Goal: Task Accomplishment & Management: Manage account settings

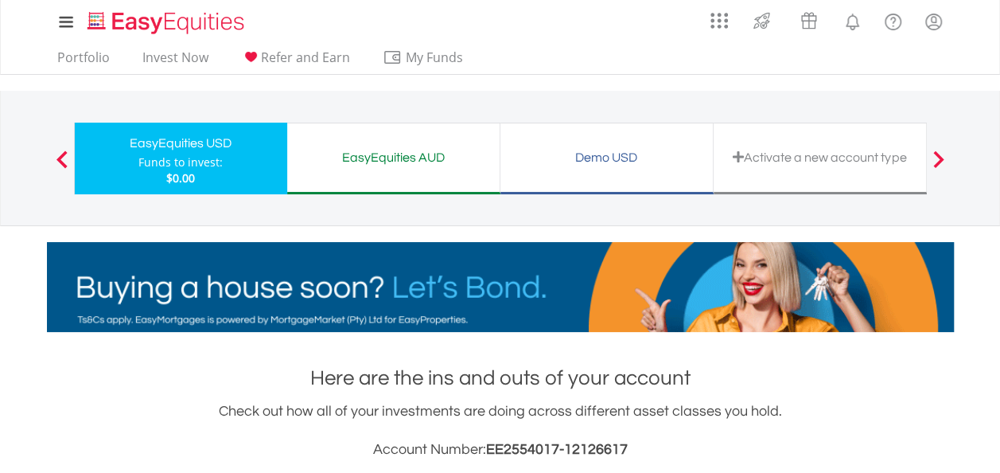
scroll to position [153, 302]
click at [82, 57] on link "Portfolio" at bounding box center [83, 61] width 65 height 25
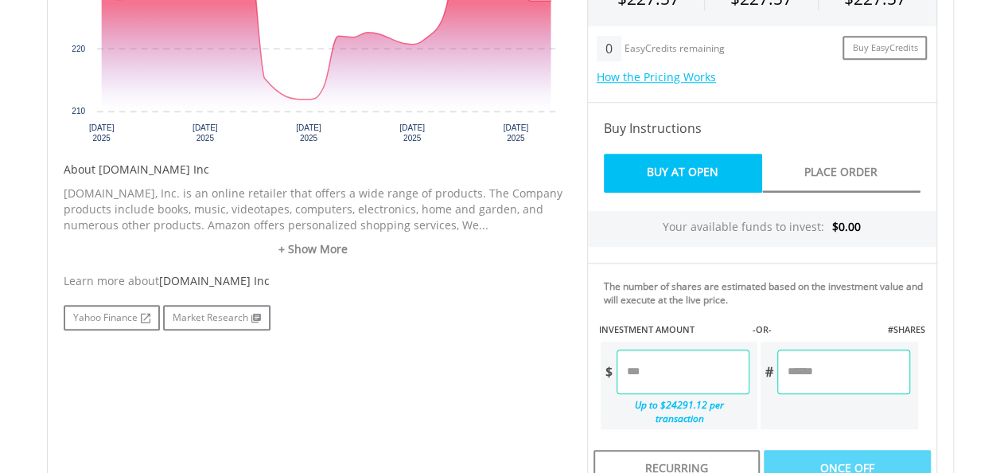
scroll to position [654, 0]
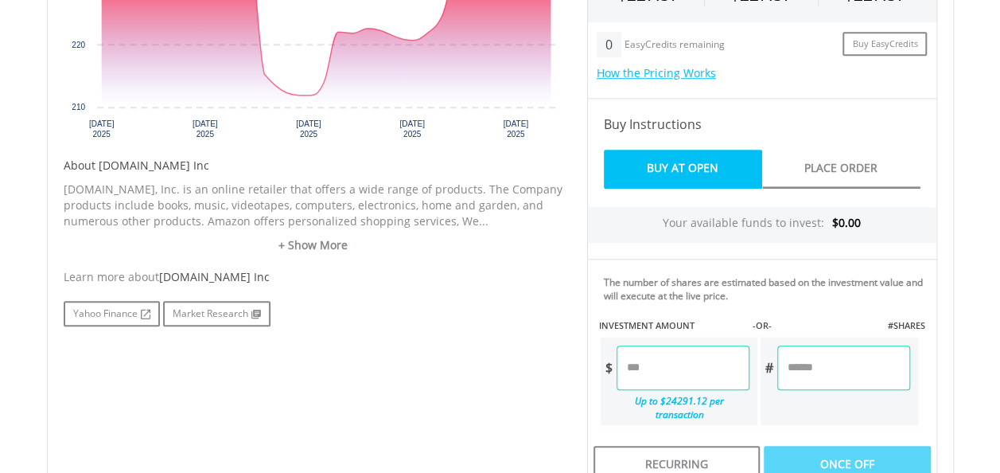
click at [684, 366] on input "number" at bounding box center [683, 367] width 133 height 45
click at [657, 294] on div "Last Updated Price: 15-min. Delay* Price Update Cost: 0 Credits Market Closed S…" at bounding box center [762, 265] width 374 height 814
type input "*****"
type input "******"
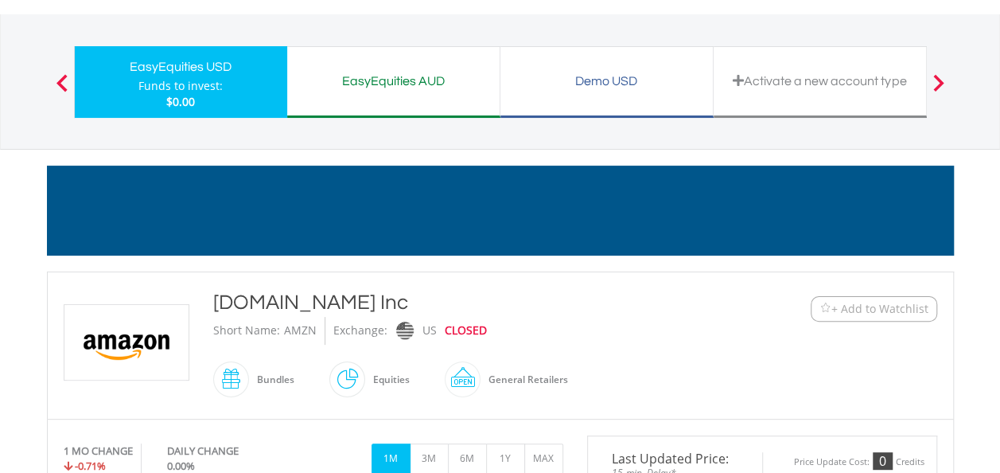
scroll to position [0, 0]
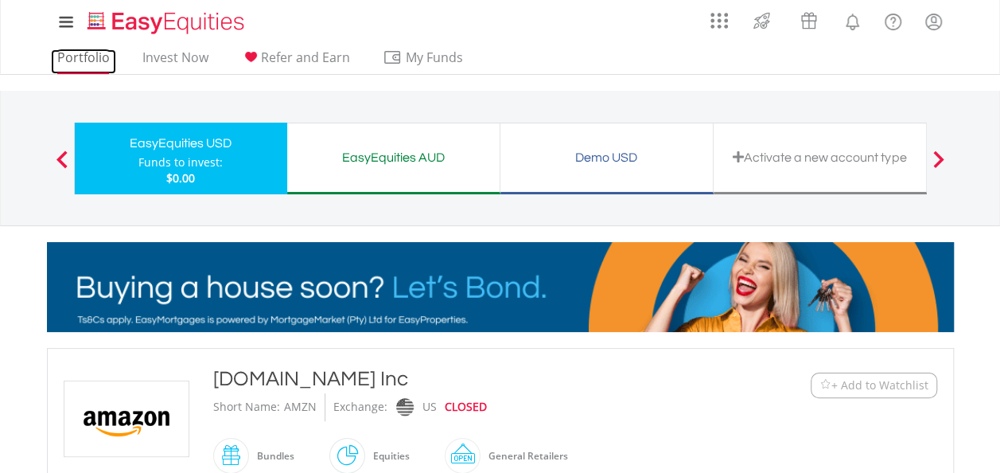
click at [62, 64] on link "Portfolio" at bounding box center [83, 61] width 65 height 25
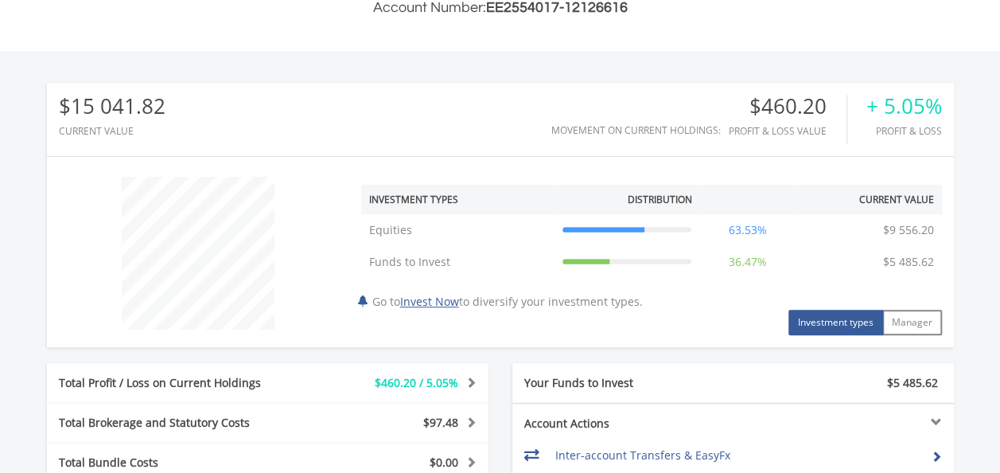
scroll to position [441, 0]
click at [110, 120] on div "$15 041.82 CURRENT VALUE" at bounding box center [112, 119] width 107 height 49
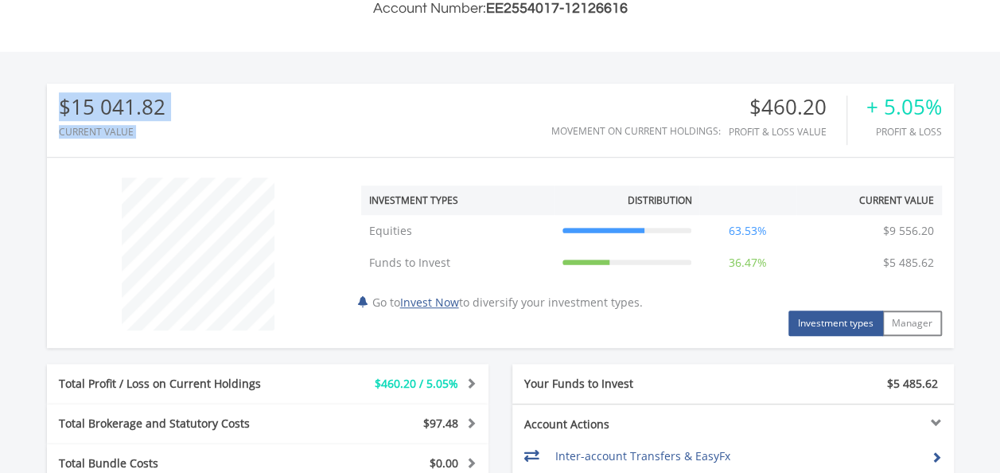
click at [110, 120] on div "$15 041.82 CURRENT VALUE" at bounding box center [112, 119] width 107 height 49
click at [212, 102] on div "$15 041.82 CURRENT VALUE Movement on Current Holdings: $460.20 Profit & Loss Va…" at bounding box center [500, 120] width 907 height 73
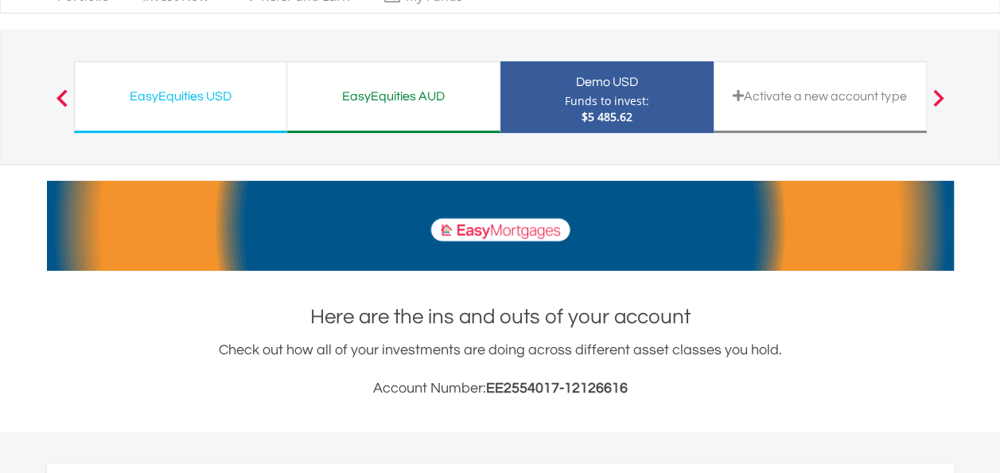
scroll to position [0, 0]
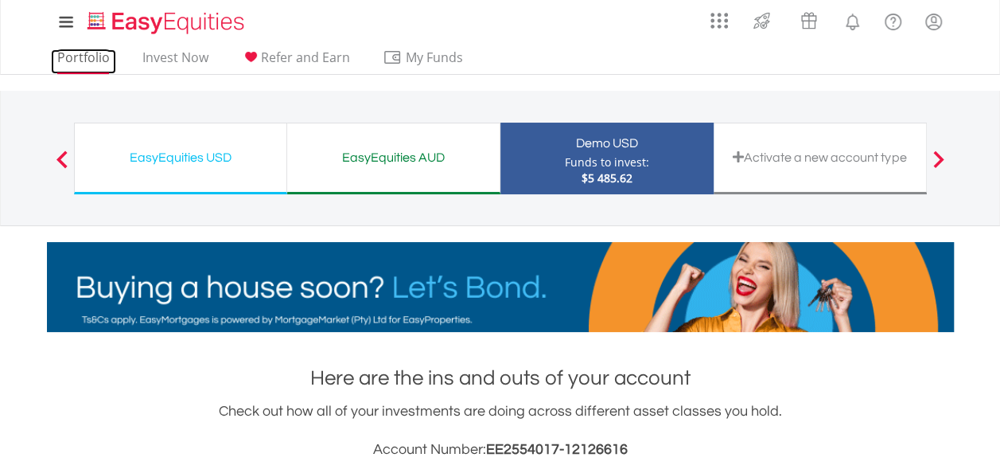
click at [103, 53] on link "Portfolio" at bounding box center [83, 61] width 65 height 25
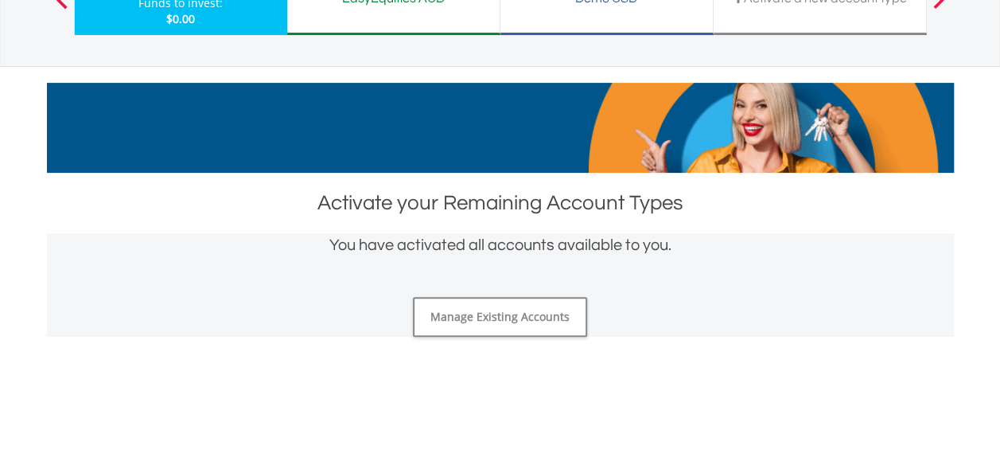
scroll to position [161, 0]
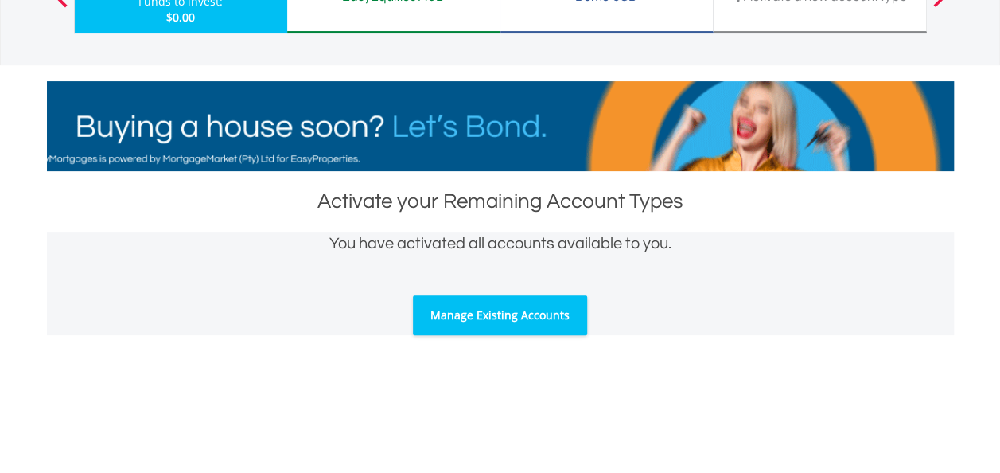
click at [533, 302] on link "Manage Existing Accounts" at bounding box center [500, 315] width 174 height 40
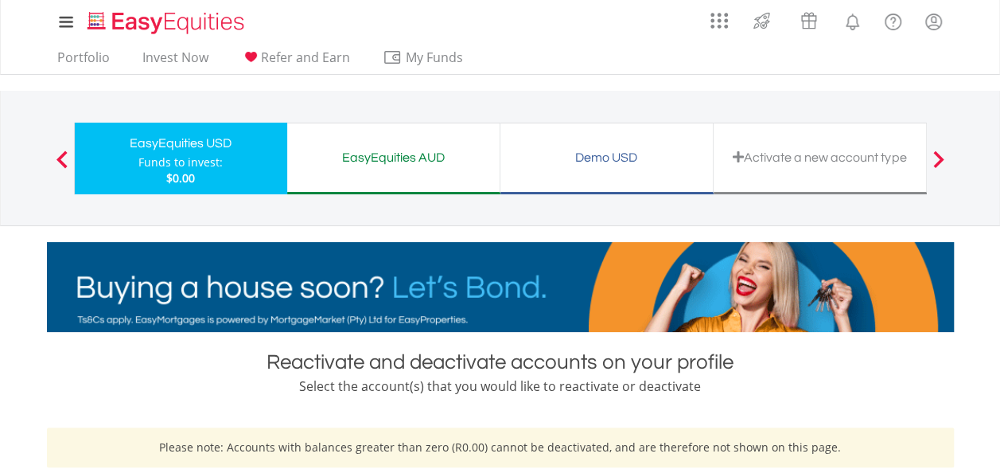
click at [407, 185] on div "EasyEquities AUD Funds to invest: $0.00" at bounding box center [393, 159] width 213 height 72
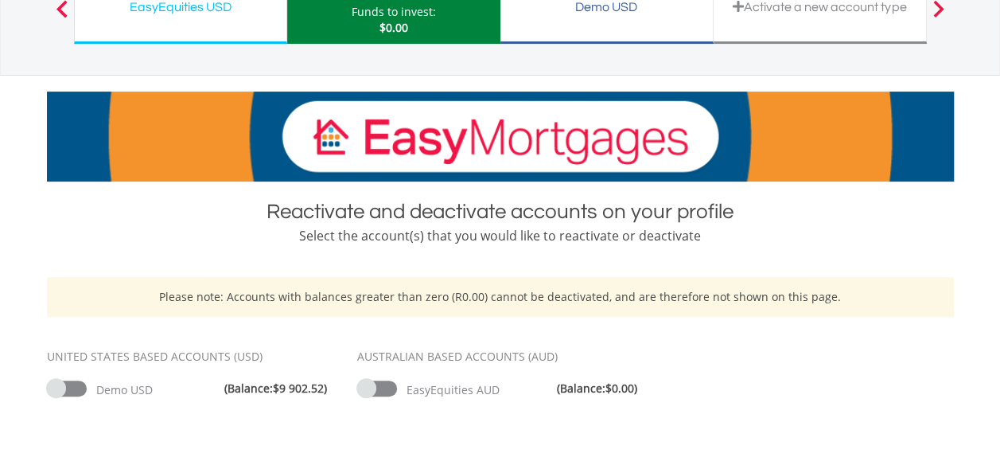
scroll to position [151, 0]
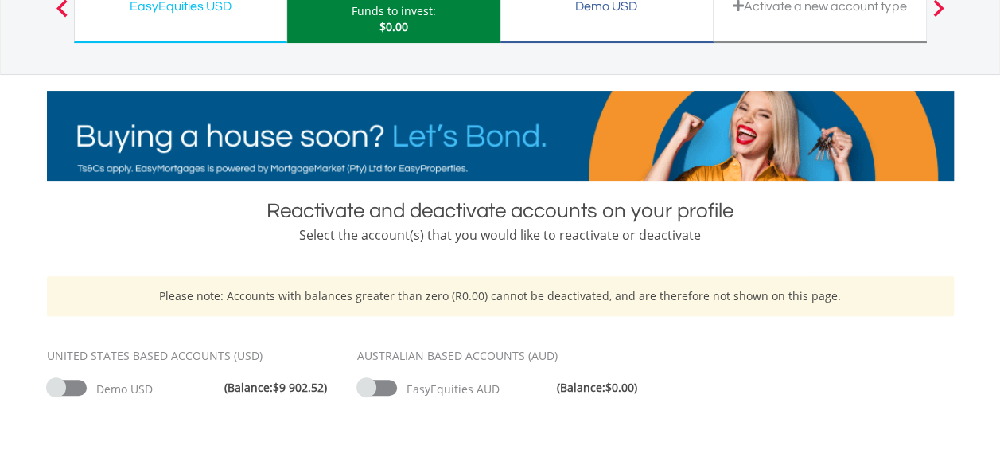
click at [589, 21] on div "Demo USD Funds to invest: $0.00" at bounding box center [606, 7] width 213 height 72
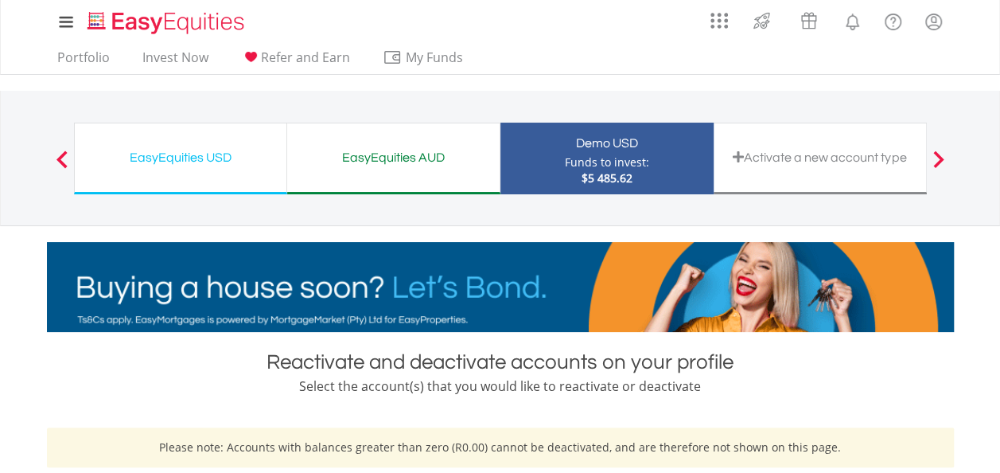
click at [800, 150] on div "Activate a new account type" at bounding box center [819, 157] width 193 height 22
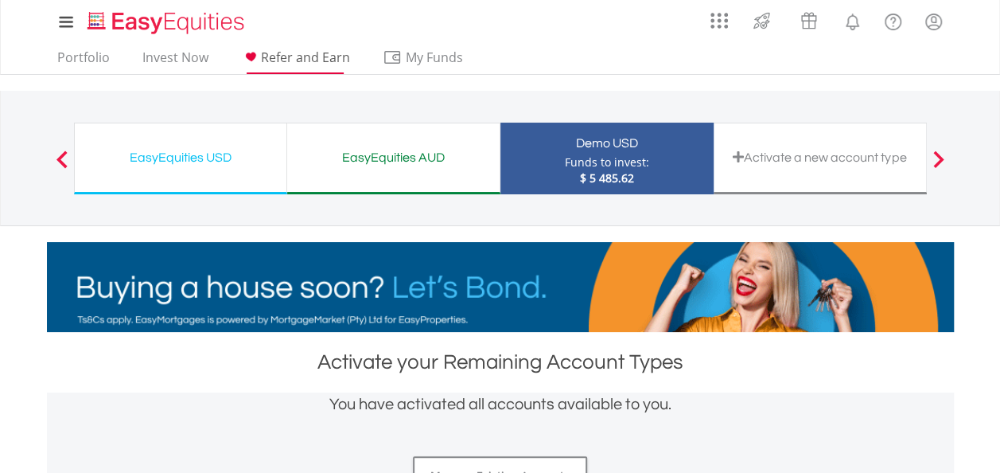
click at [326, 56] on span "Refer and Earn" at bounding box center [305, 58] width 89 height 18
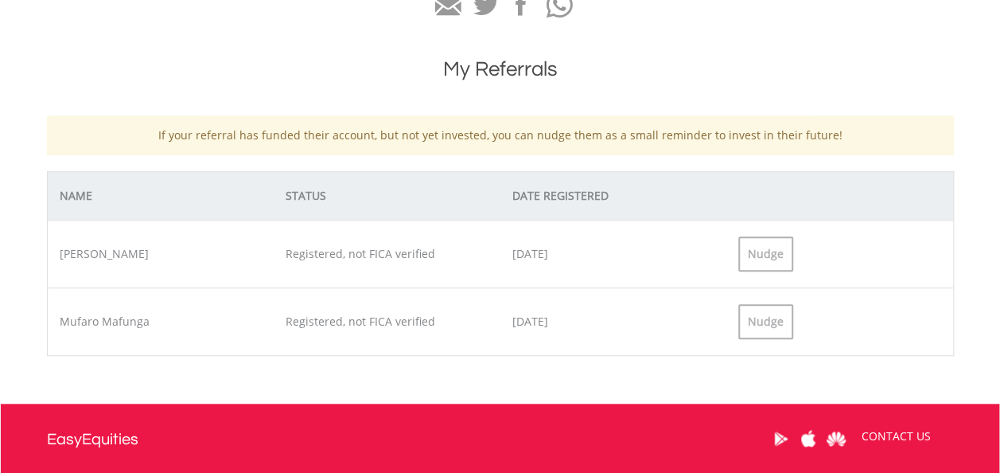
scroll to position [604, 0]
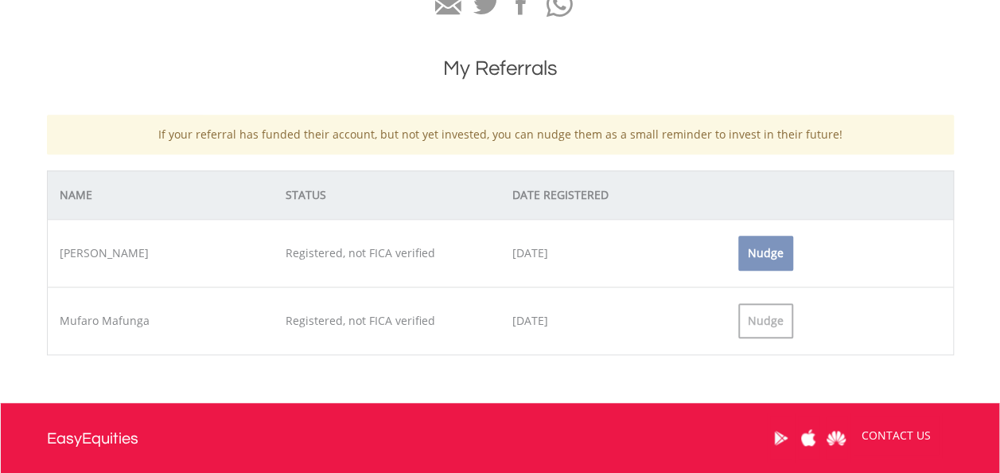
click at [784, 264] on div "Nudge" at bounding box center [765, 253] width 55 height 35
click at [562, 254] on div "[DATE]" at bounding box center [613, 253] width 227 height 16
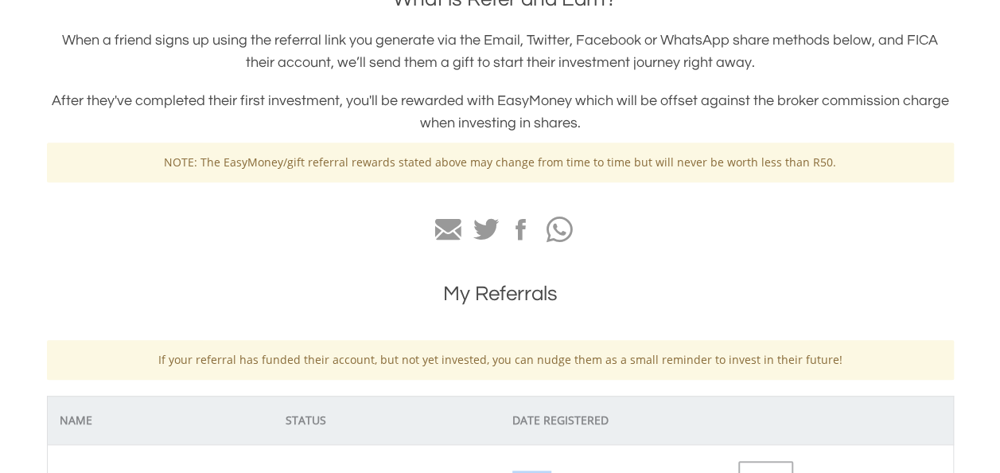
scroll to position [0, 0]
